Goal: Complete application form: Complete application form

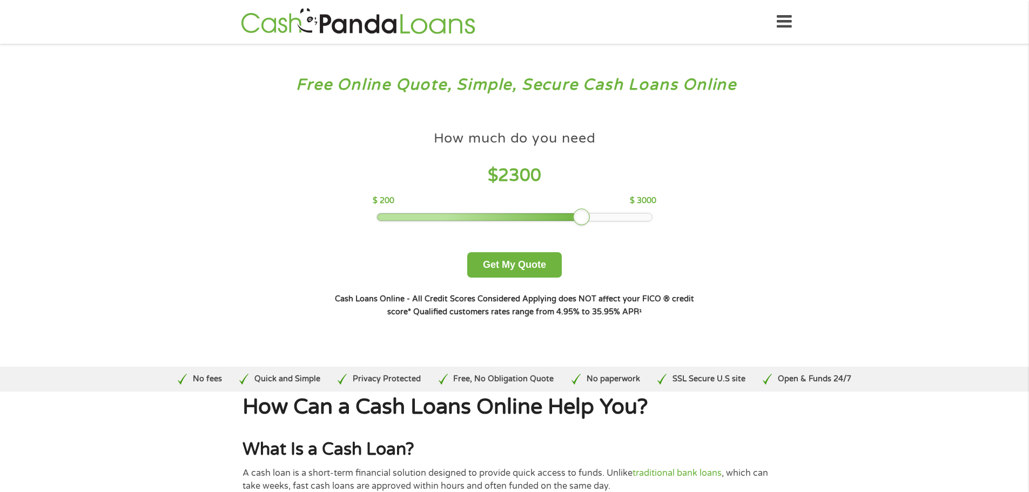
drag, startPoint x: 454, startPoint y: 212, endPoint x: 579, endPoint y: 215, distance: 125.9
click at [579, 215] on div at bounding box center [581, 216] width 17 height 17
click at [523, 269] on button "Get My Quote" at bounding box center [514, 264] width 95 height 25
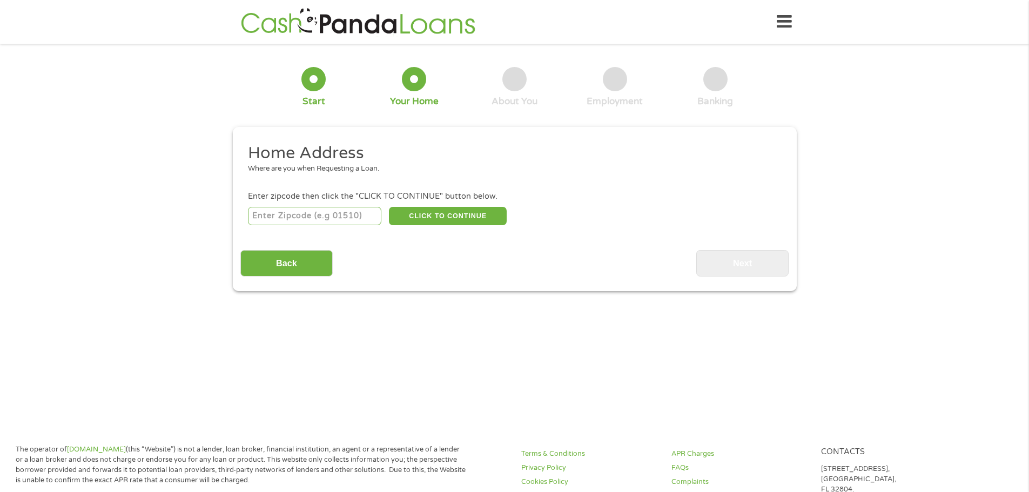
click at [294, 210] on input "number" at bounding box center [314, 216] width 133 height 18
click at [327, 226] on div "CLICK TO CONTINUE Please recheck your Zipcode, it seems to be Incorrect" at bounding box center [514, 216] width 533 height 22
click at [372, 222] on input "number" at bounding box center [314, 216] width 133 height 18
type input "6"
click at [373, 215] on input "6" at bounding box center [314, 216] width 133 height 18
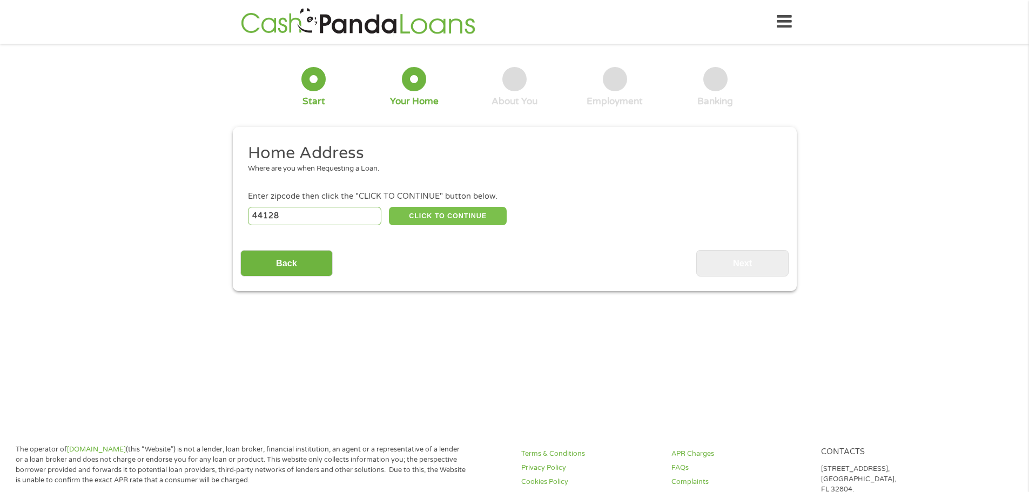
type input "44128"
click at [432, 218] on button "CLICK TO CONTINUE" at bounding box center [448, 216] width 118 height 18
type input "44128"
type input "[GEOGRAPHIC_DATA]"
select select "[US_STATE]"
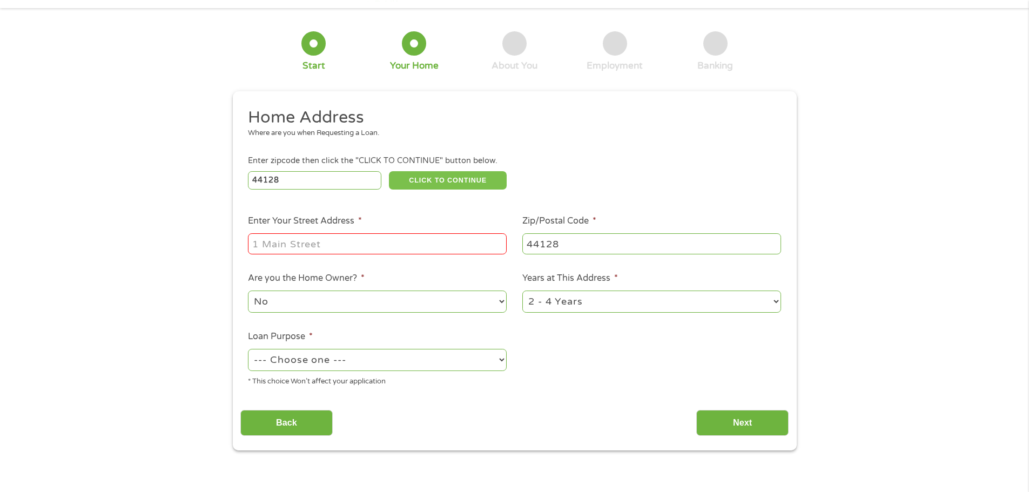
scroll to position [54, 0]
